Goal: Information Seeking & Learning: Learn about a topic

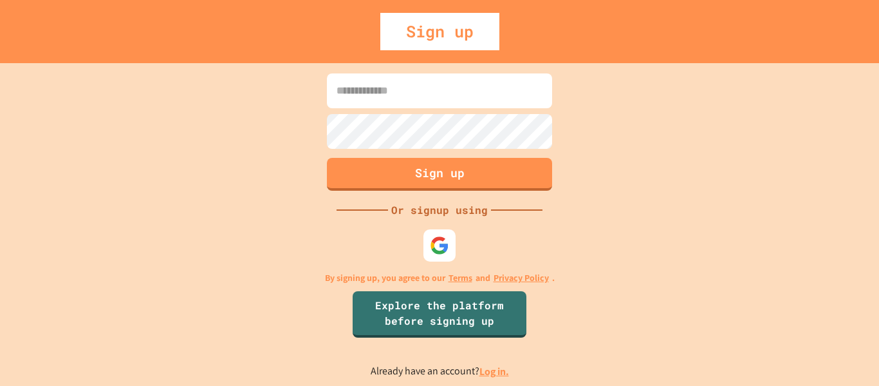
click at [487, 86] on input at bounding box center [439, 90] width 225 height 35
type input "**********"
click at [438, 241] on img at bounding box center [439, 244] width 21 height 21
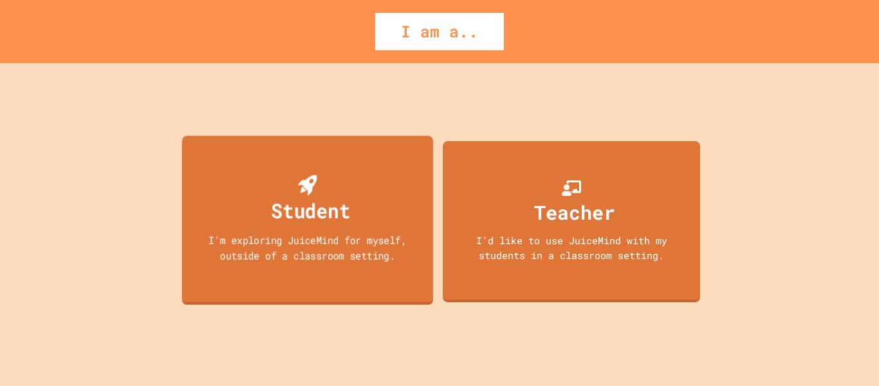
click at [403, 254] on div "I'm exploring JuiceMind for myself, outside of a classroom setting." at bounding box center [307, 247] width 226 height 30
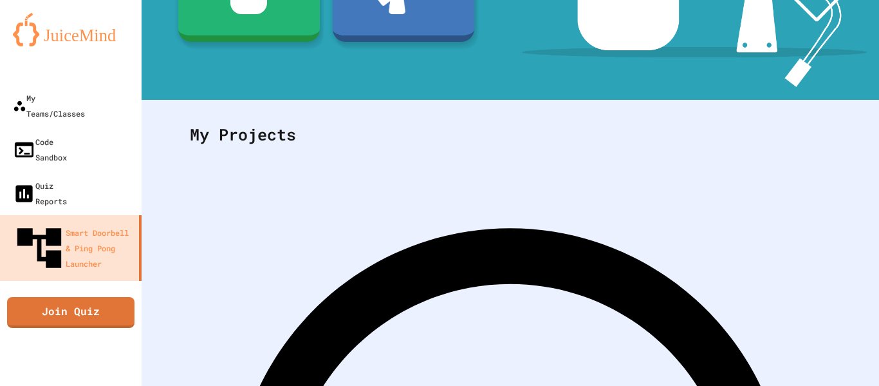
scroll to position [248, 0]
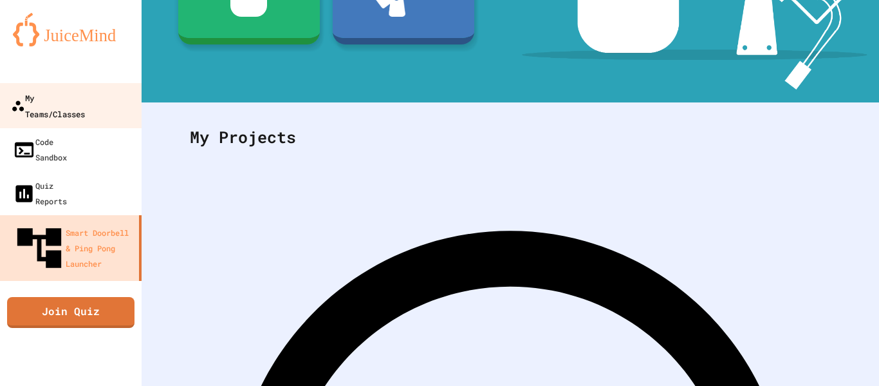
click at [85, 101] on div "My Teams/Classes" at bounding box center [48, 105] width 74 height 32
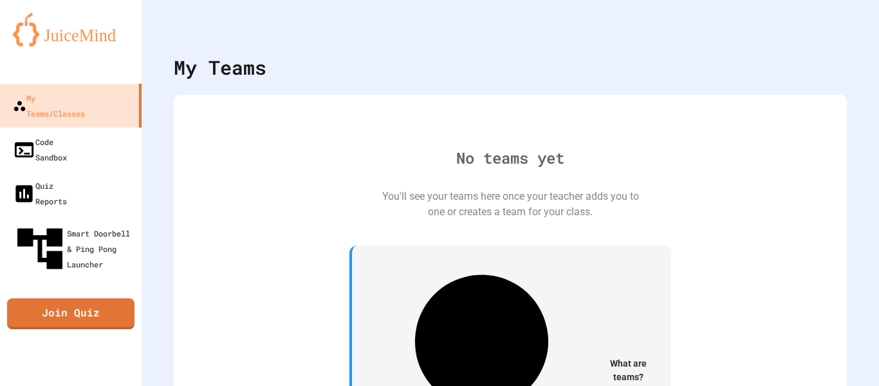
click at [841, 32] on button "My Account" at bounding box center [841, 32] width 0 height 0
click at [58, 31] on img at bounding box center [71, 29] width 116 height 33
